Goal: Navigation & Orientation: Find specific page/section

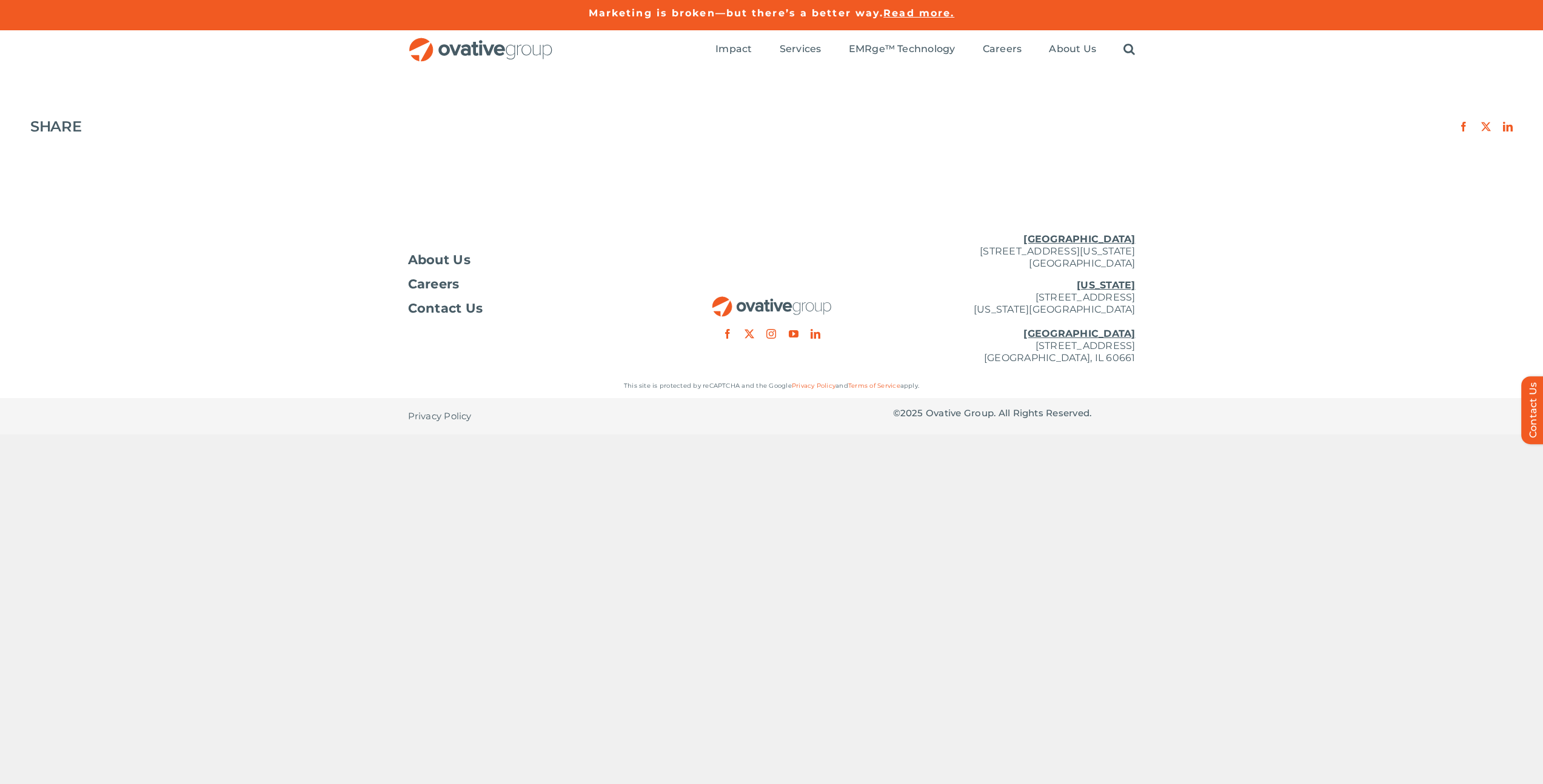
click at [481, 42] on img "OG_Full_horizontal_RGB" at bounding box center [480, 50] width 145 height 25
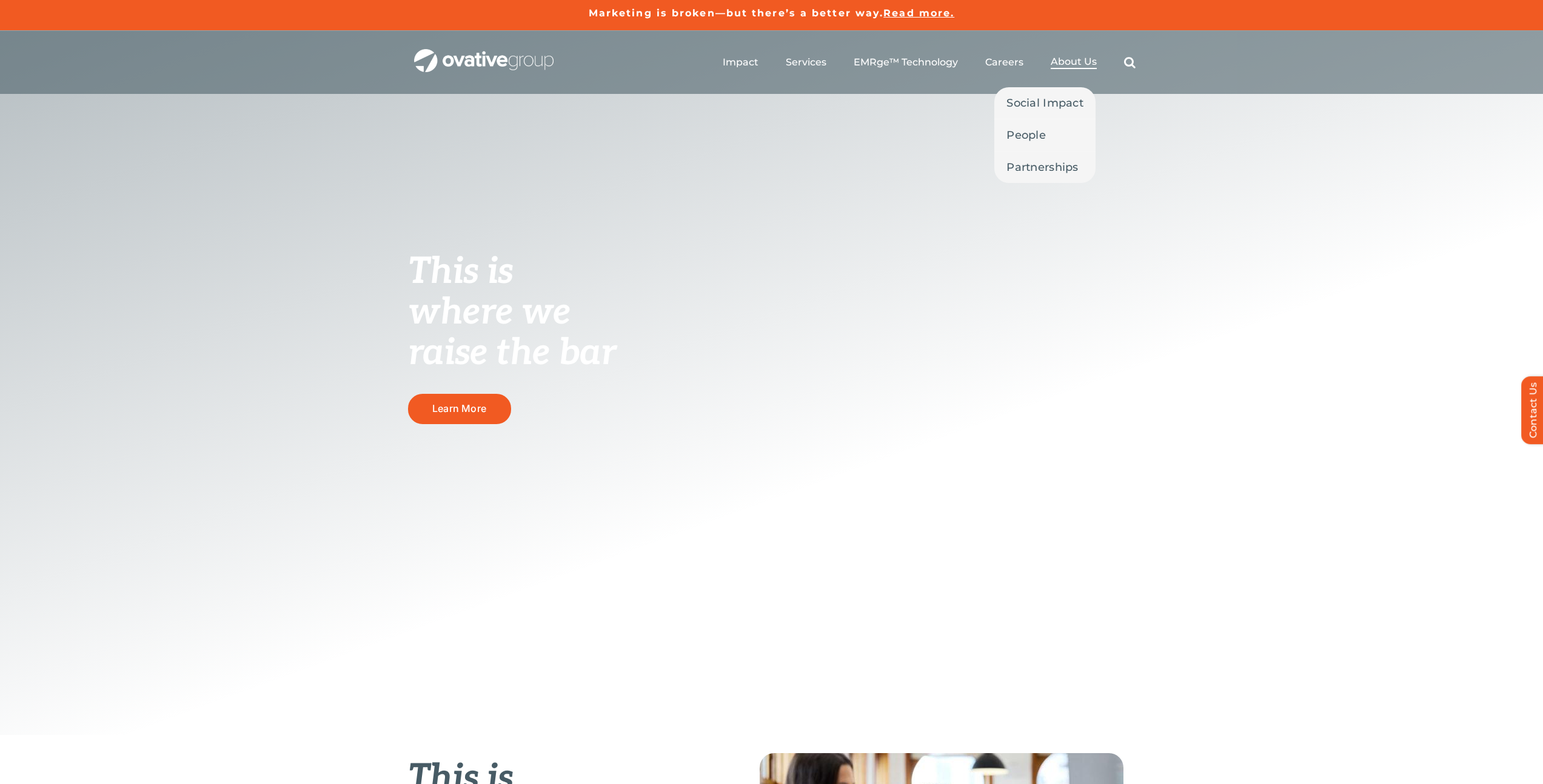
click at [1056, 60] on span "About Us" at bounding box center [1074, 62] width 46 height 12
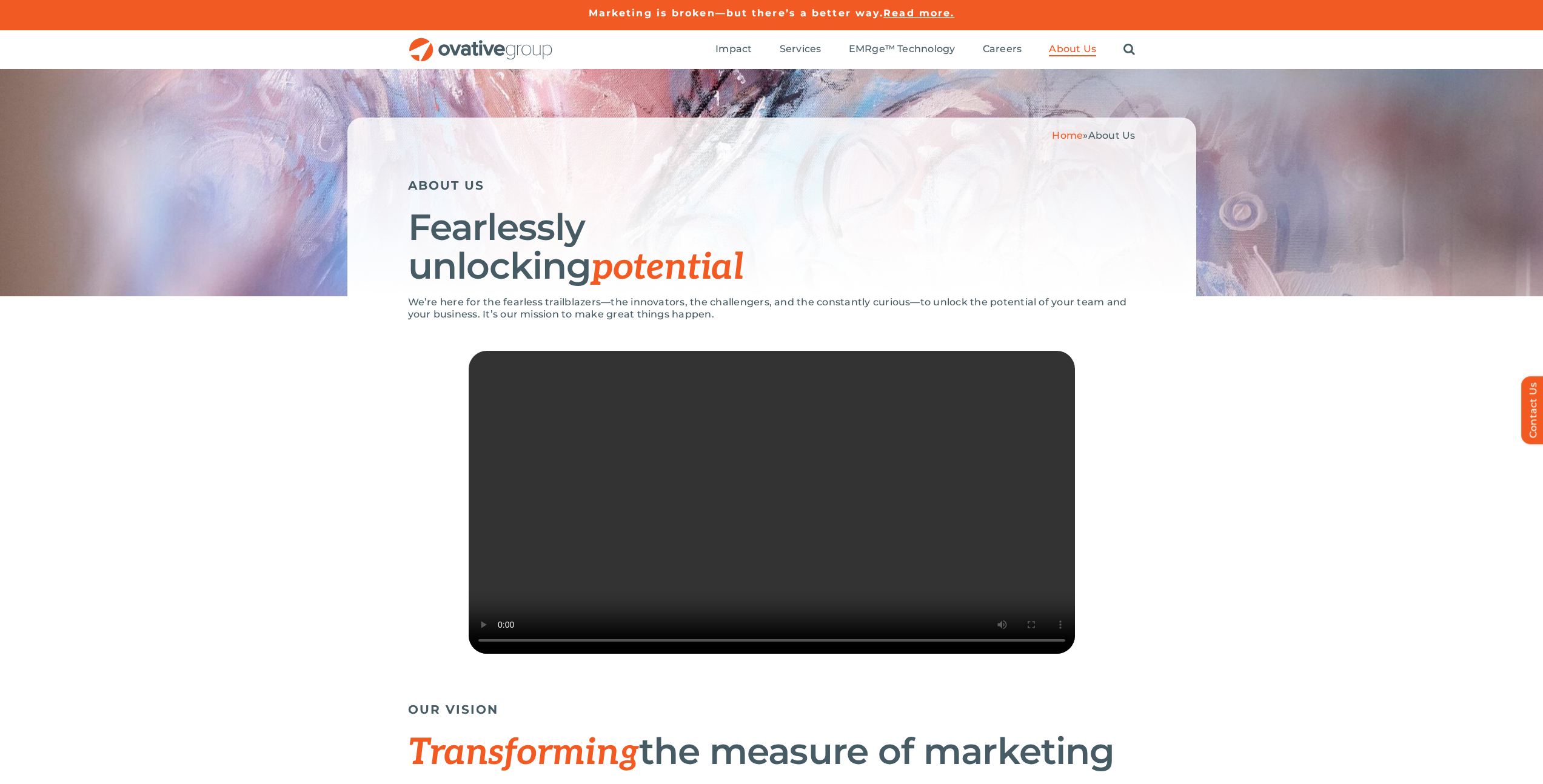
click at [518, 52] on img "OG_Full_horizontal_RGB" at bounding box center [480, 50] width 145 height 25
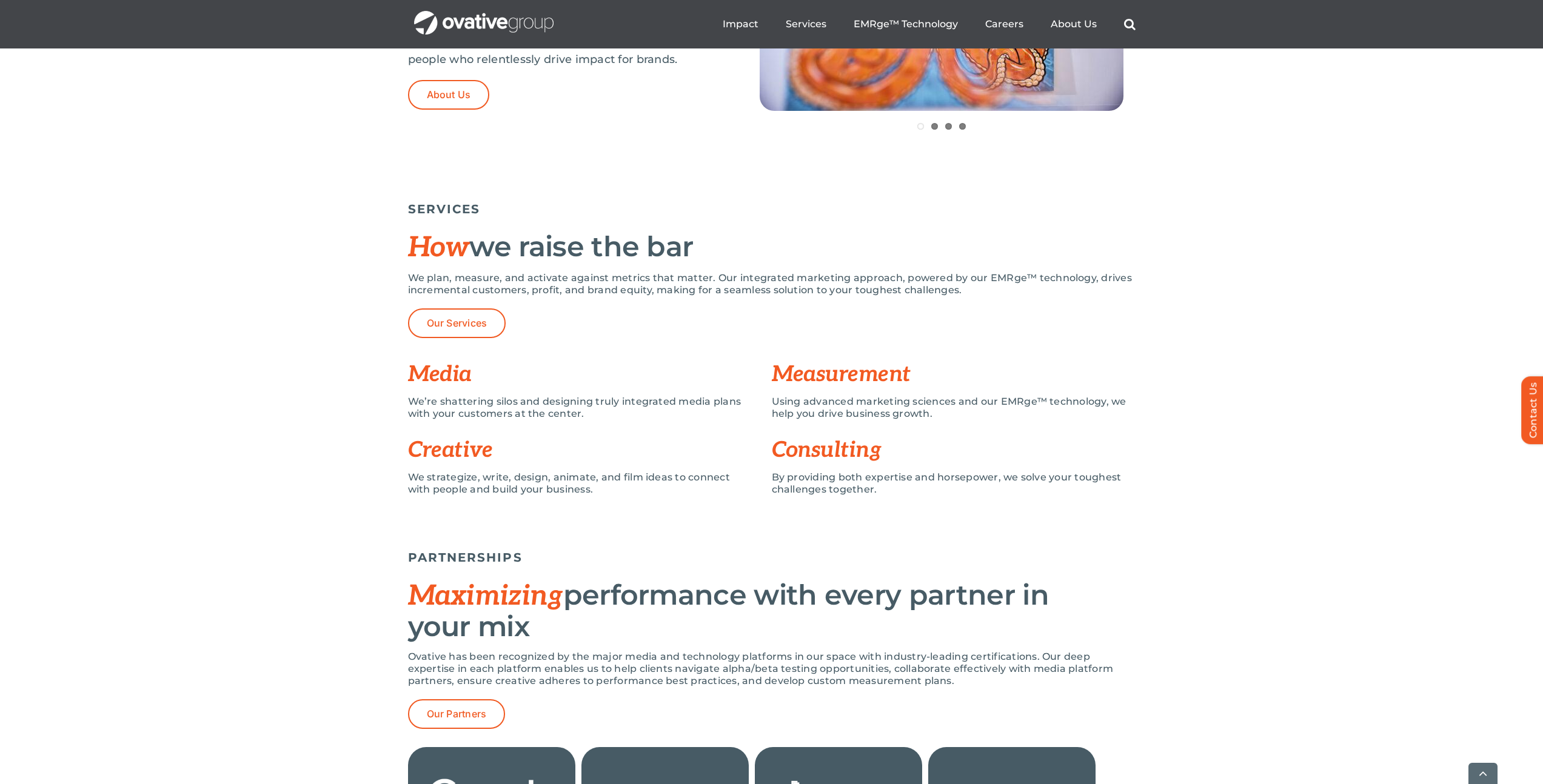
scroll to position [885, 0]
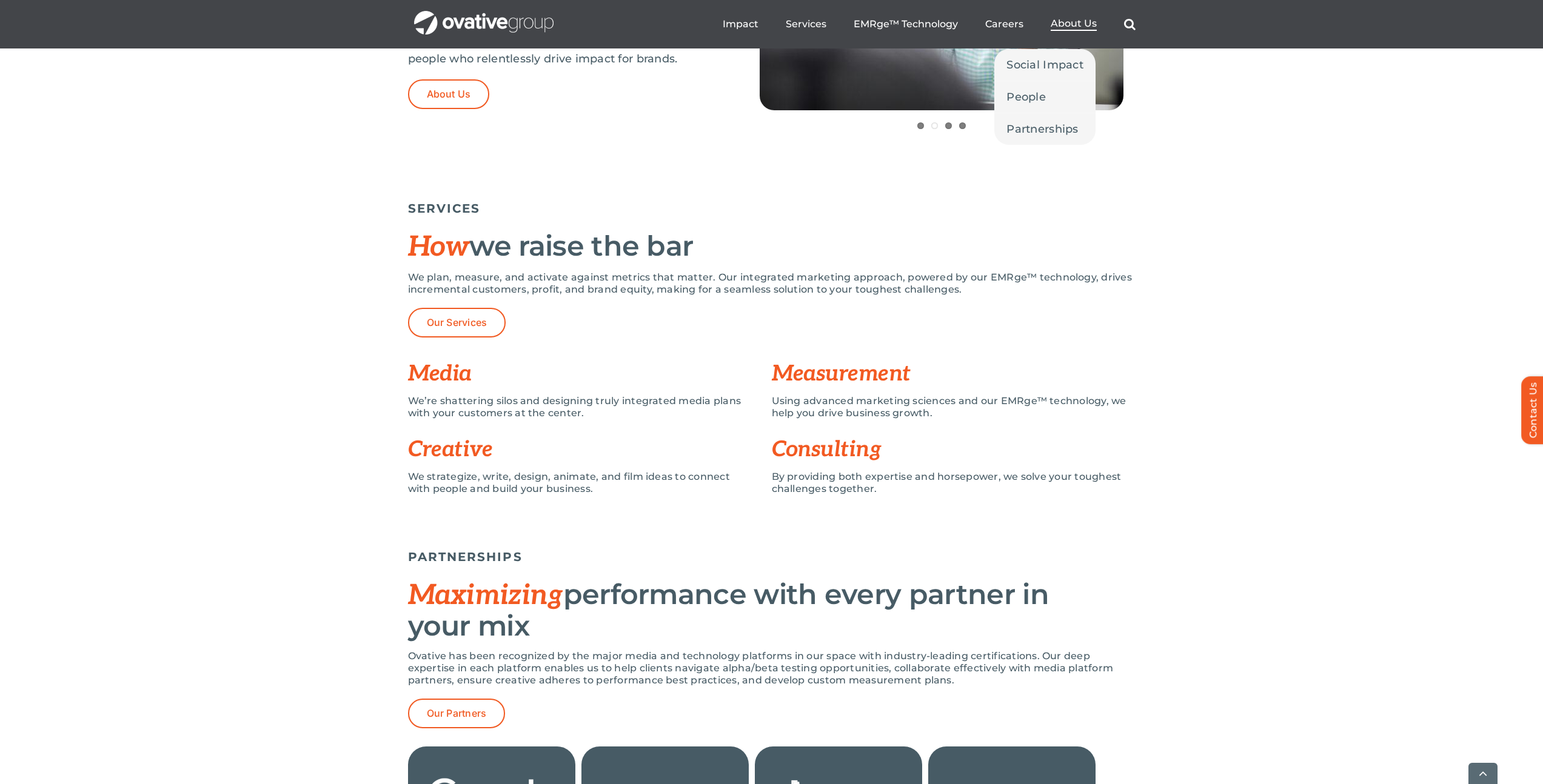
click at [1082, 25] on span "About Us" at bounding box center [1074, 23] width 46 height 12
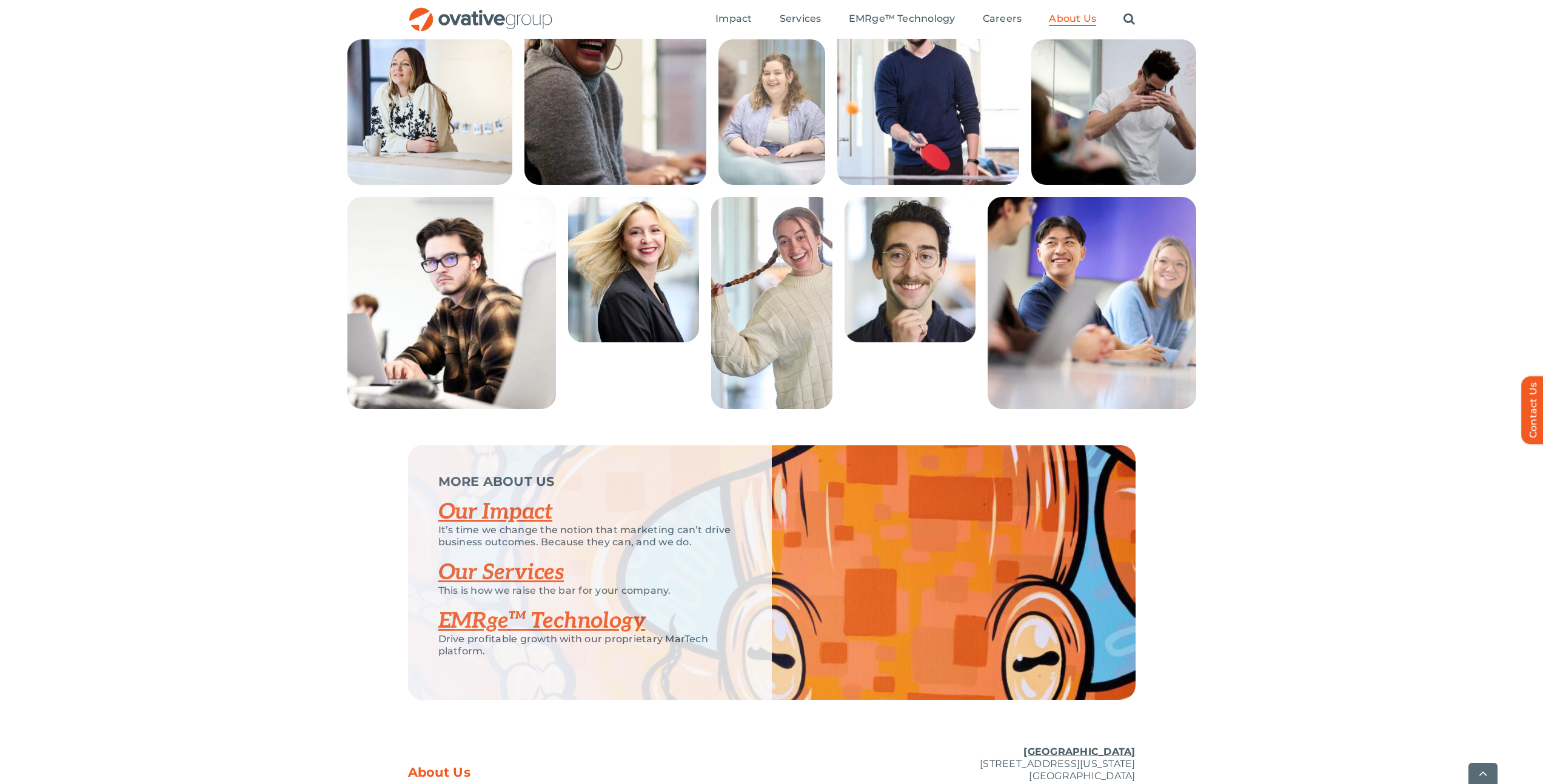
scroll to position [2322, 0]
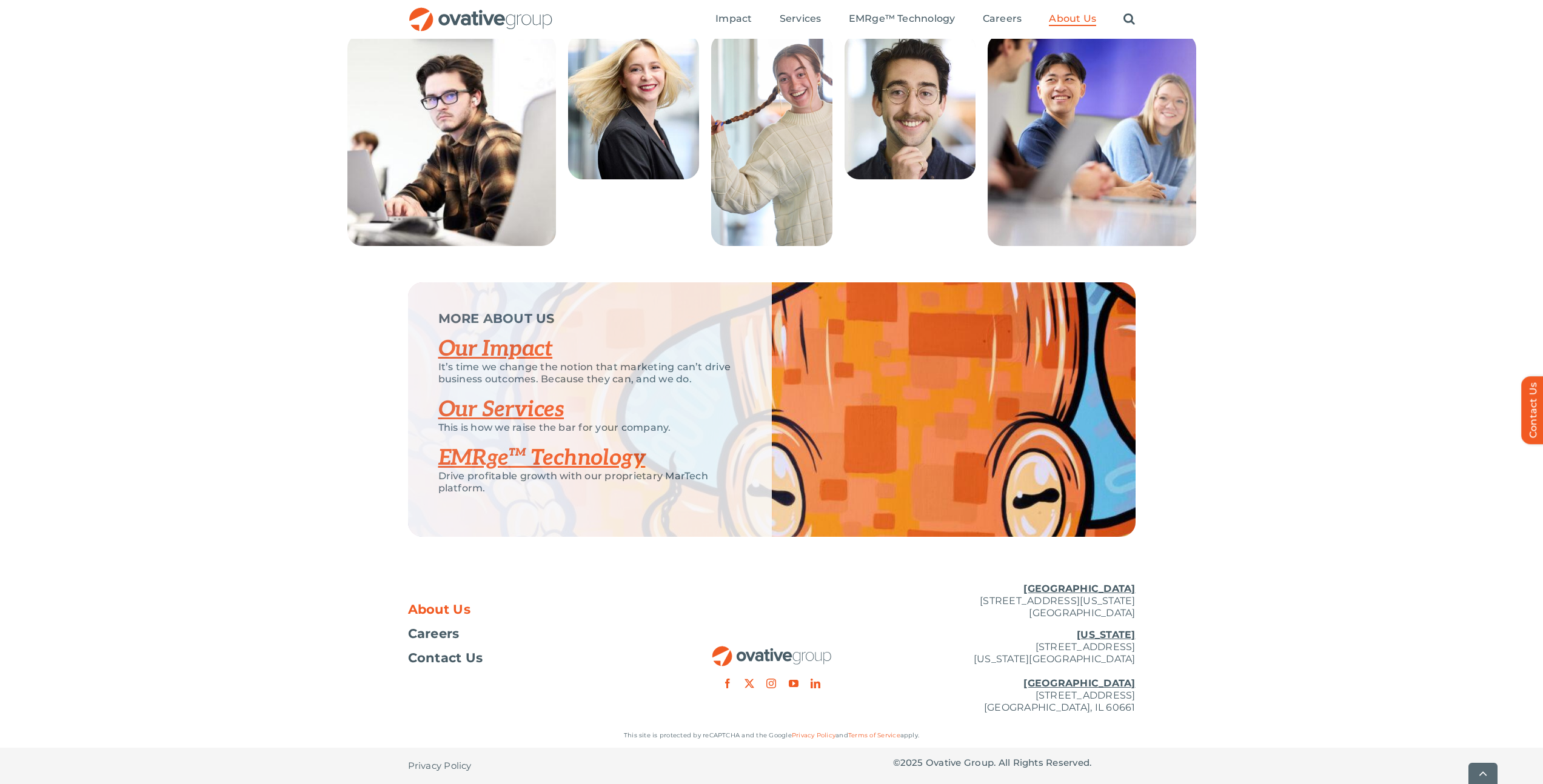
click at [504, 402] on link "Our Services" at bounding box center [501, 410] width 126 height 27
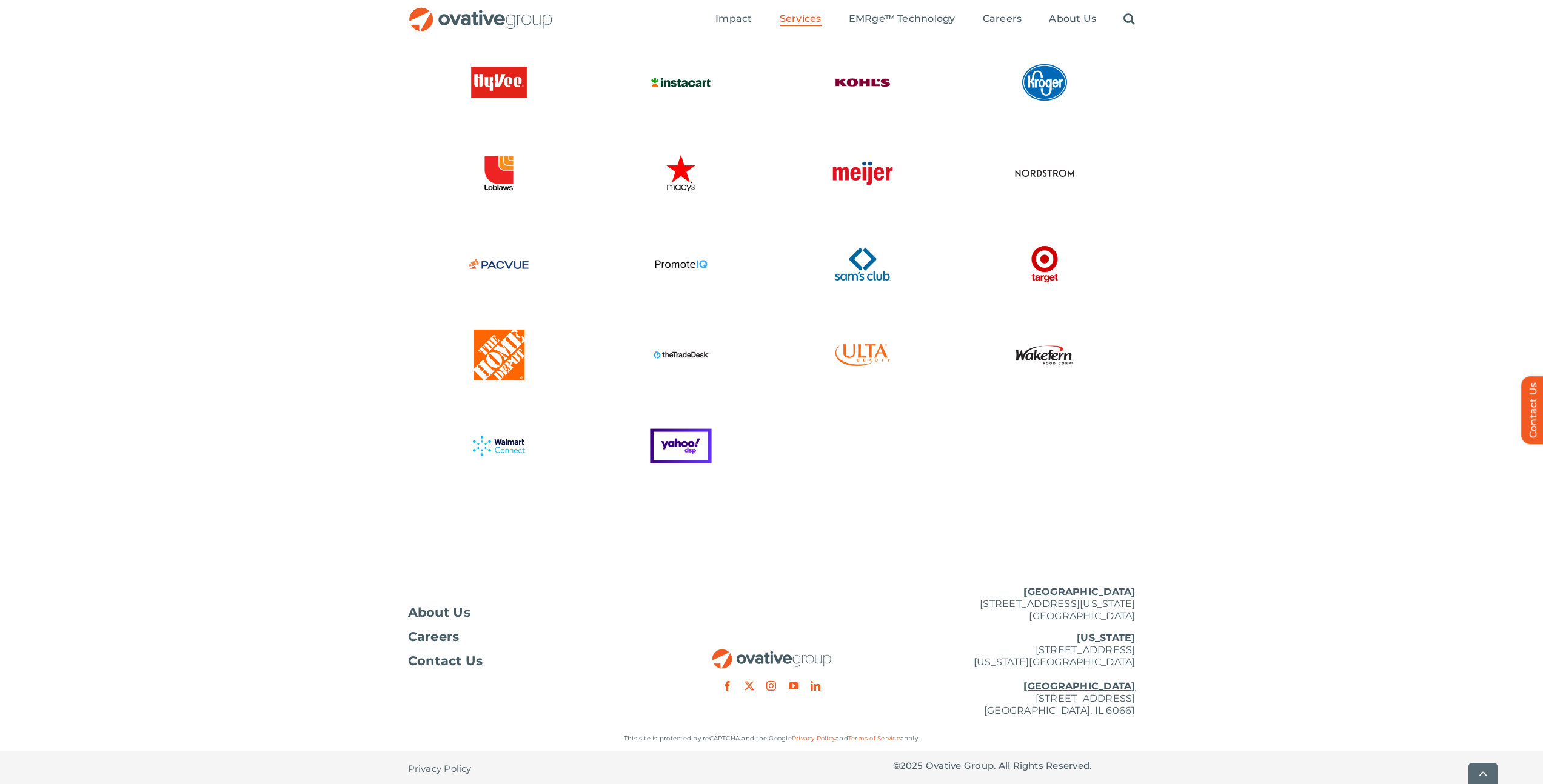
scroll to position [3036, 0]
